Goal: Complete application form

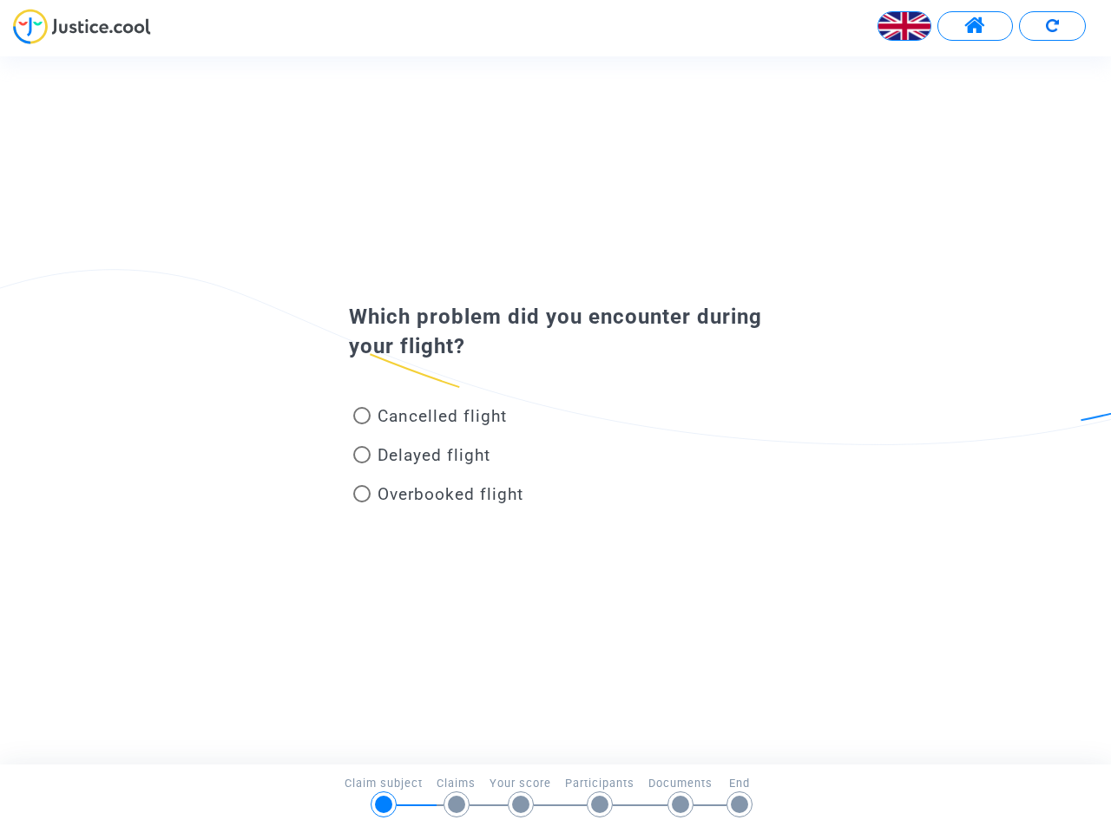
click at [904, 26] on img at bounding box center [904, 26] width 52 height 52
click at [975, 26] on span at bounding box center [975, 26] width 22 height 23
click at [1052, 26] on div at bounding box center [555, 33] width 1111 height 48
click at [556, 410] on div "Cancelled flight" at bounding box center [527, 419] width 383 height 39
click at [430, 419] on span "Cancelled flight" at bounding box center [442, 416] width 129 height 20
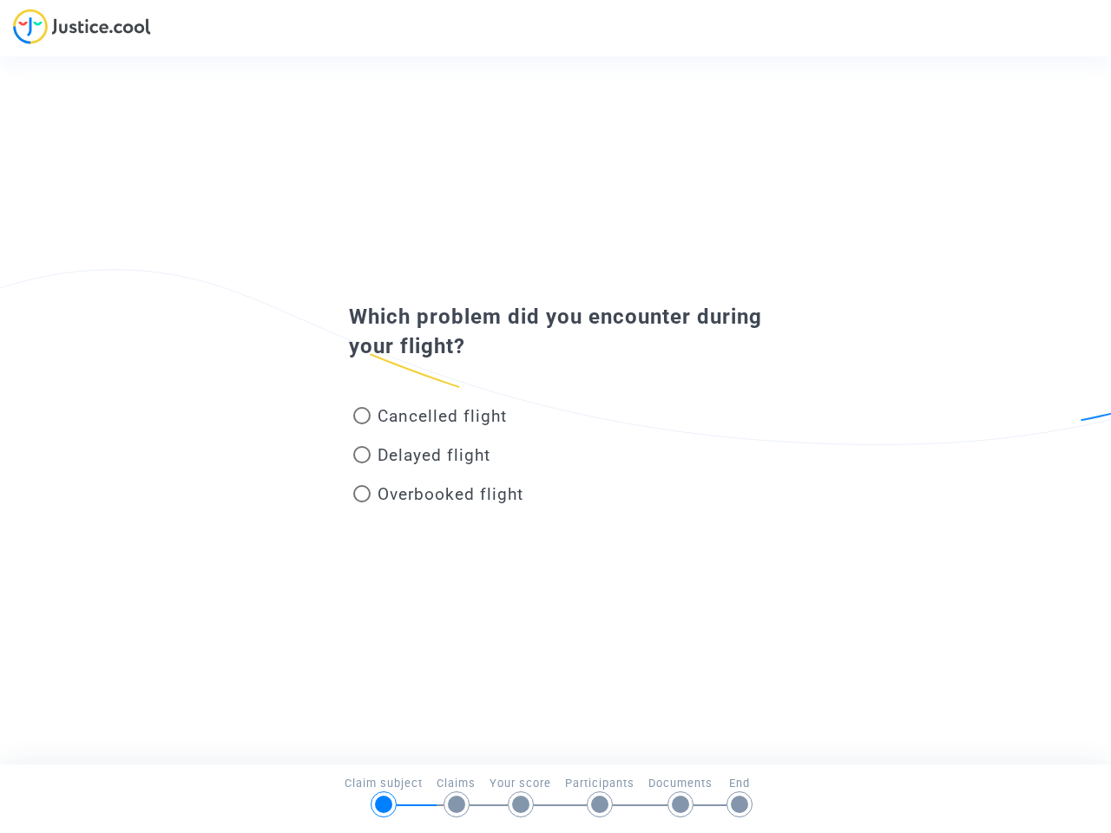
click at [362, 424] on input "Cancelled flight" at bounding box center [361, 424] width 1 height 1
radio input "true"
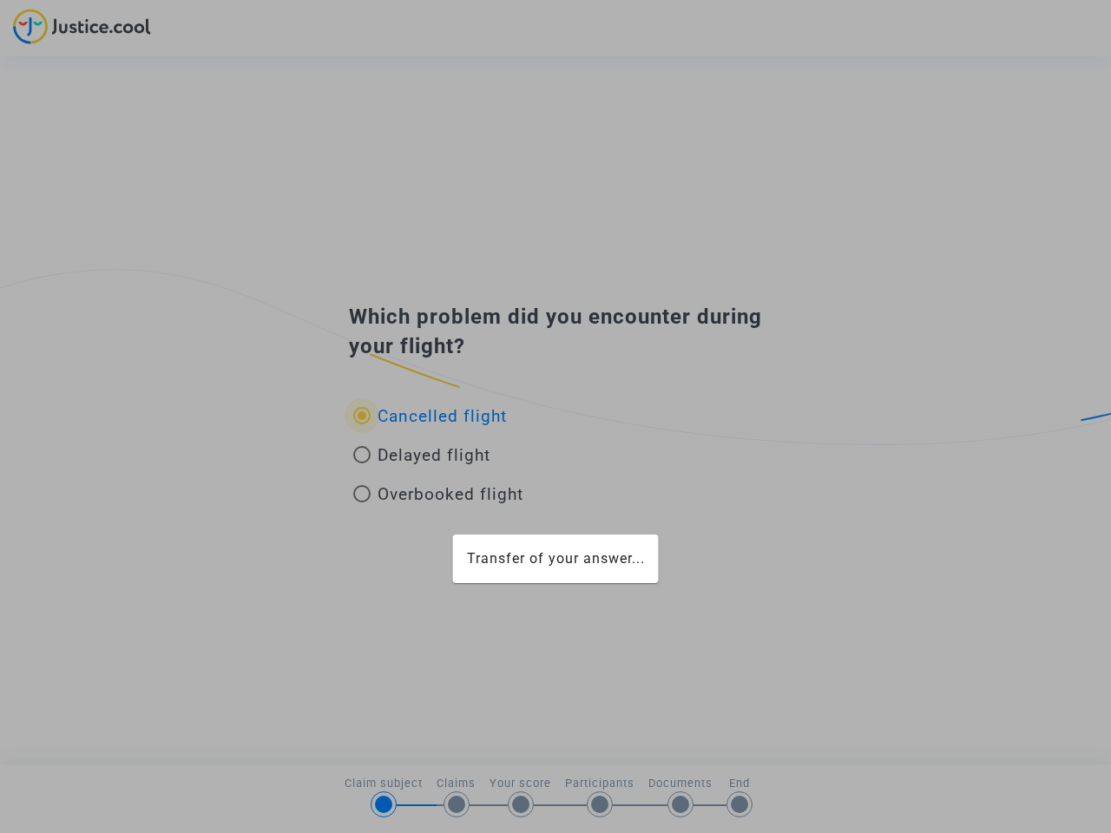
click at [430, 416] on div "Transfer of your answer..." at bounding box center [555, 416] width 1111 height 833
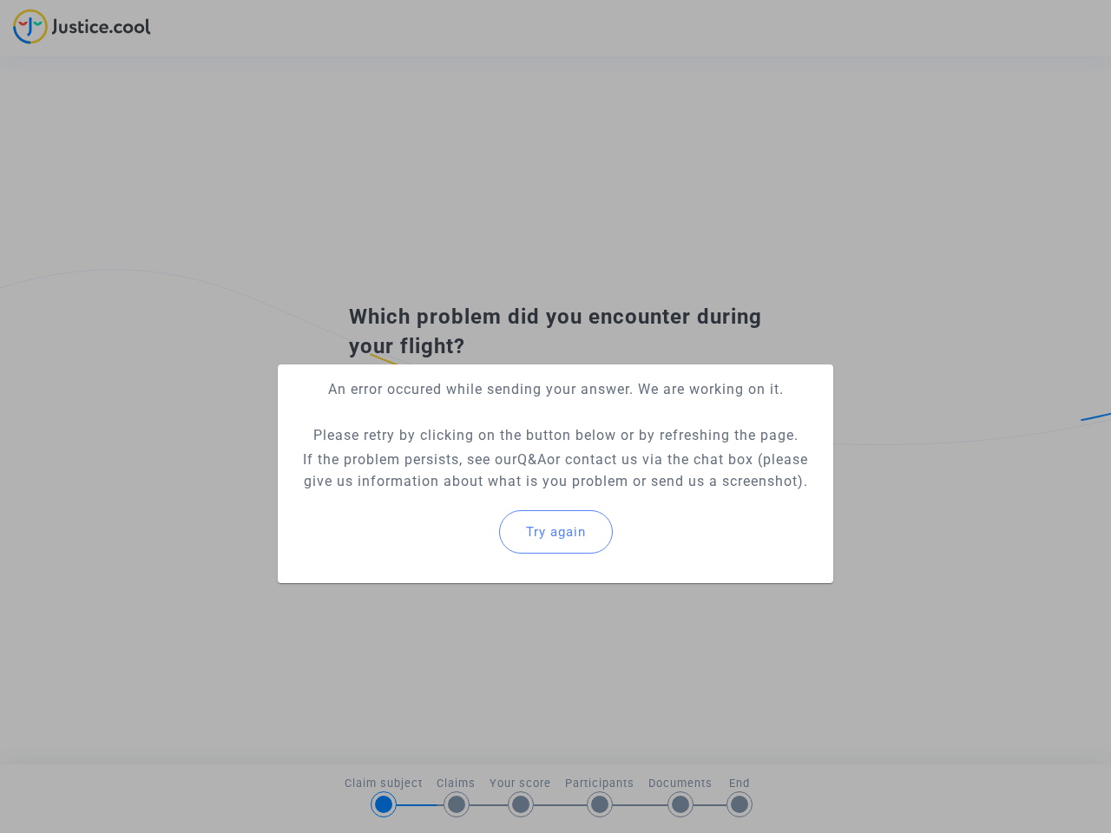
click at [422, 458] on p "If the problem persists, see our Q&A or contact us via the chat box (please giv…" at bounding box center [556, 470] width 528 height 43
click at [422, 455] on p "If the problem persists, see our Q&A or contact us via the chat box (please giv…" at bounding box center [556, 470] width 528 height 43
click at [438, 497] on div "Try again" at bounding box center [556, 532] width 528 height 75
click at [438, 494] on mat-card "An error occured while sending your answer. We are working on it. Please retry …" at bounding box center [556, 474] width 556 height 219
